Goal: Information Seeking & Learning: Learn about a topic

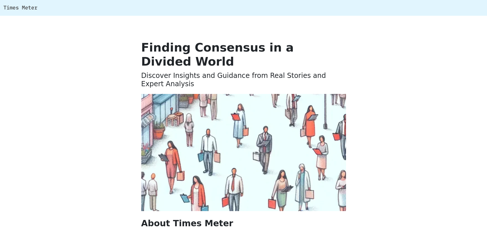
click at [226, 131] on img at bounding box center [243, 152] width 205 height 117
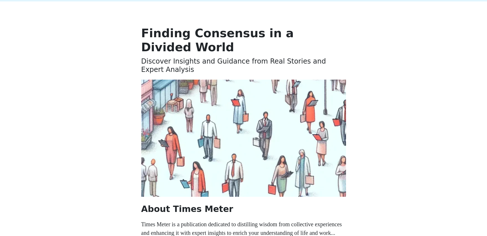
scroll to position [100, 0]
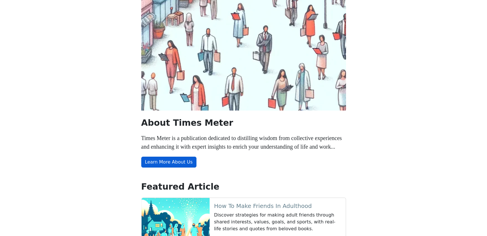
click at [173, 156] on link "Learn More About Us" at bounding box center [168, 161] width 55 height 11
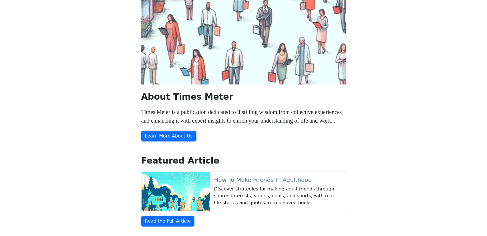
scroll to position [213, 0]
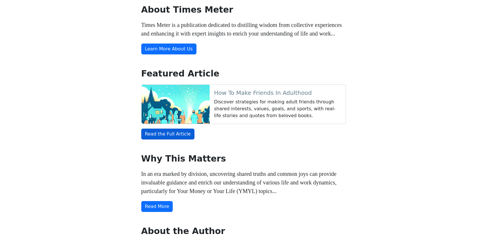
click at [179, 128] on link "Read the Full Article" at bounding box center [167, 133] width 53 height 11
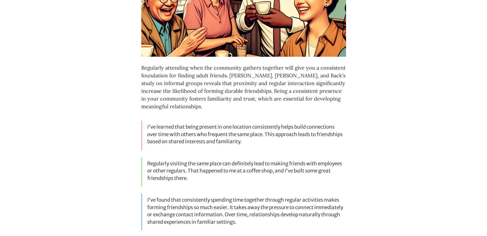
scroll to position [2636, 0]
